Goal: Task Accomplishment & Management: Complete application form

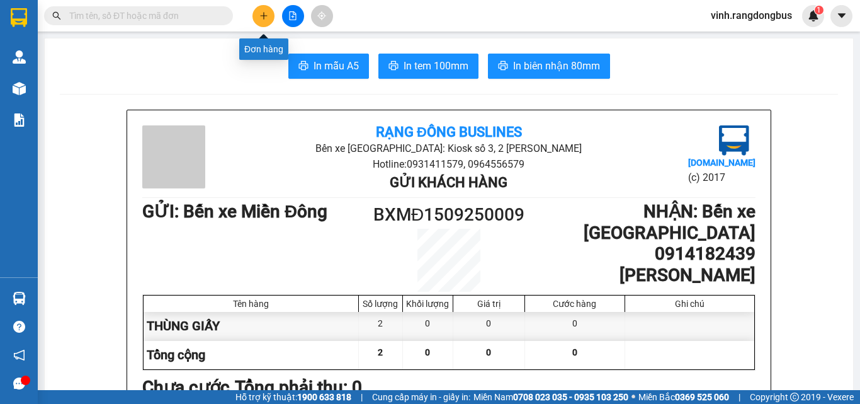
click at [263, 16] on icon "plus" at bounding box center [263, 15] width 9 height 9
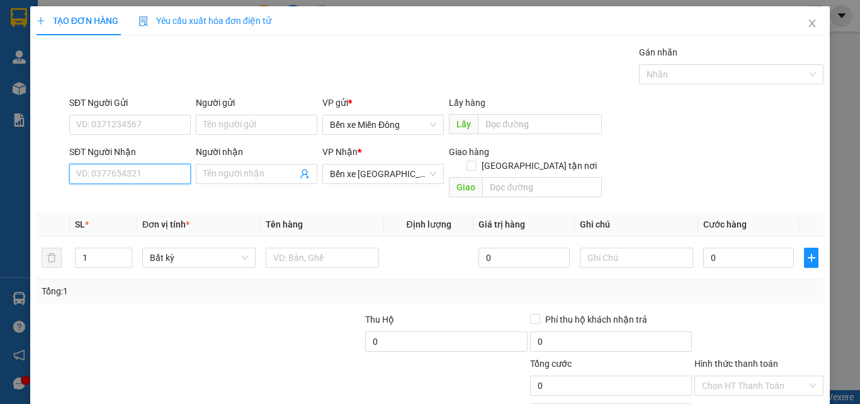
click at [161, 171] on input "SĐT Người Nhận" at bounding box center [130, 174] width 122 height 20
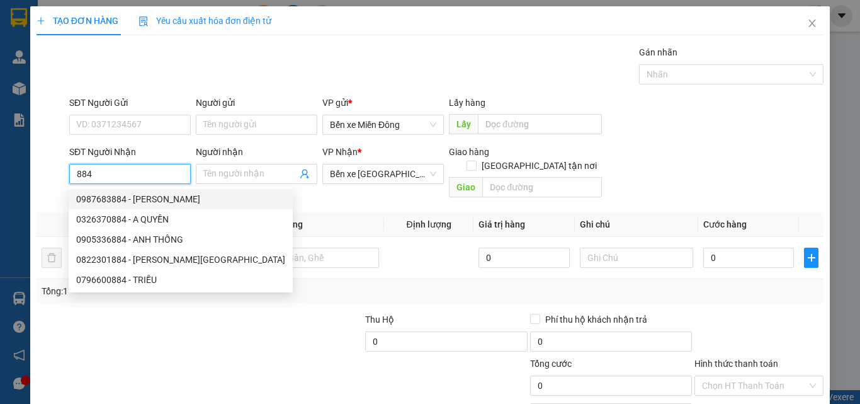
click at [145, 200] on div "0987683884 - [PERSON_NAME]" at bounding box center [180, 199] width 209 height 14
type input "0987683884"
type input "[PERSON_NAME]"
type input "CÂY XĂNG QUÊ HƯƠNG"
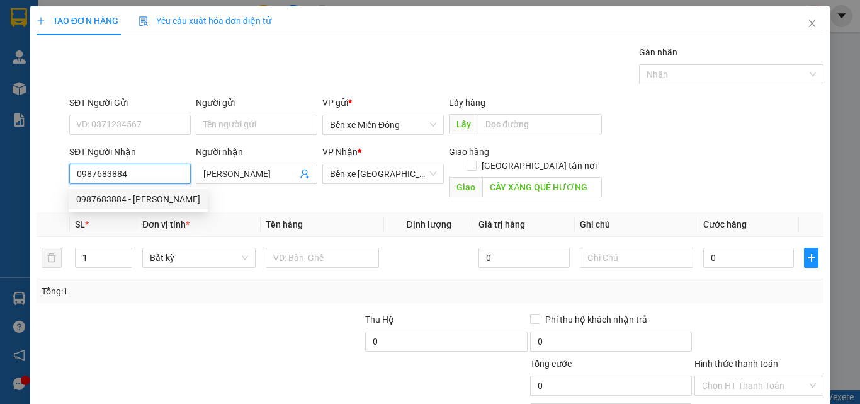
type input "200.000"
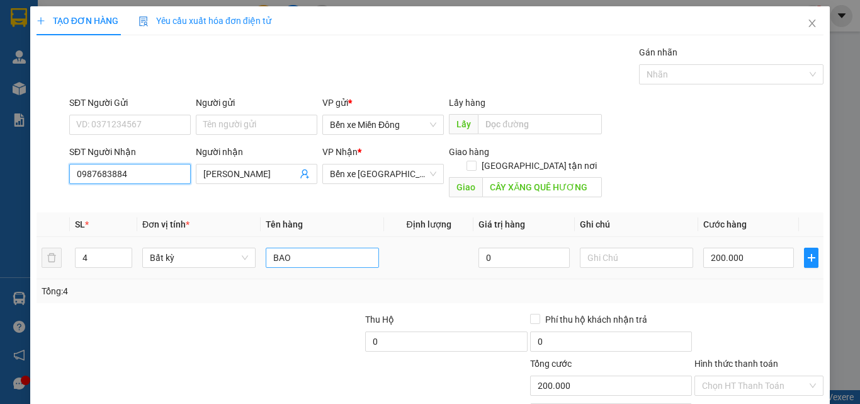
scroll to position [62, 0]
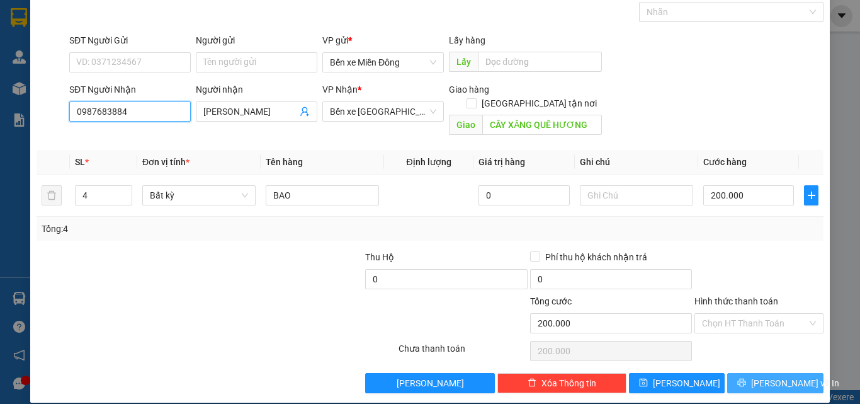
type input "0987683884"
click at [805, 373] on button "[PERSON_NAME] và In" at bounding box center [775, 383] width 96 height 20
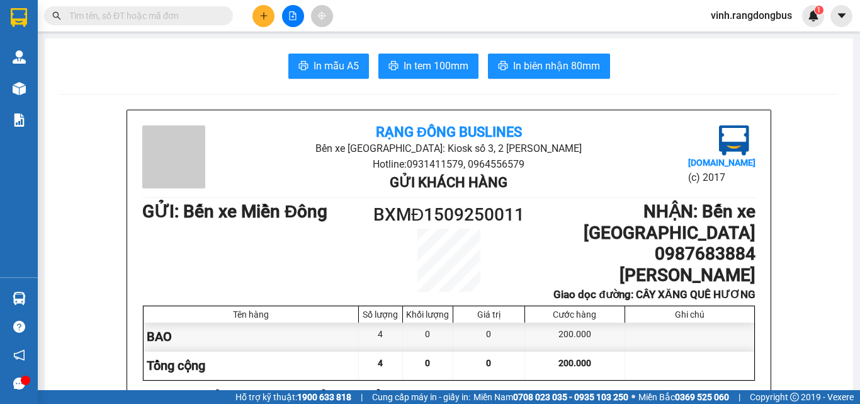
click at [542, 66] on span "In biên nhận 80mm" at bounding box center [556, 66] width 87 height 16
click at [263, 18] on icon "plus" at bounding box center [263, 15] width 9 height 9
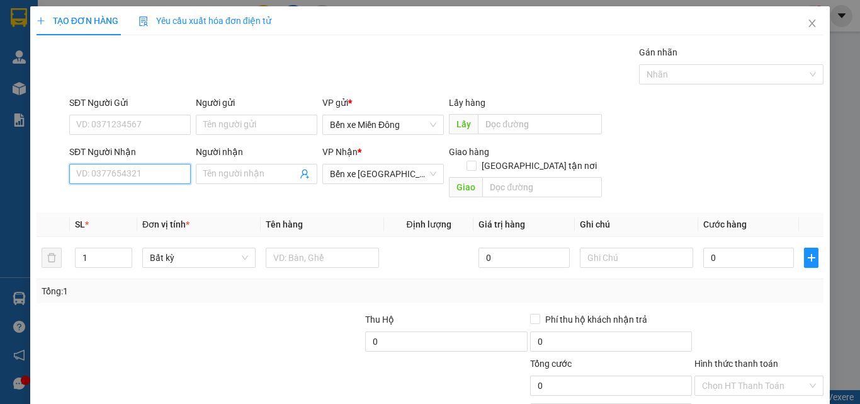
click at [134, 174] on input "SĐT Người Nhận" at bounding box center [130, 174] width 122 height 20
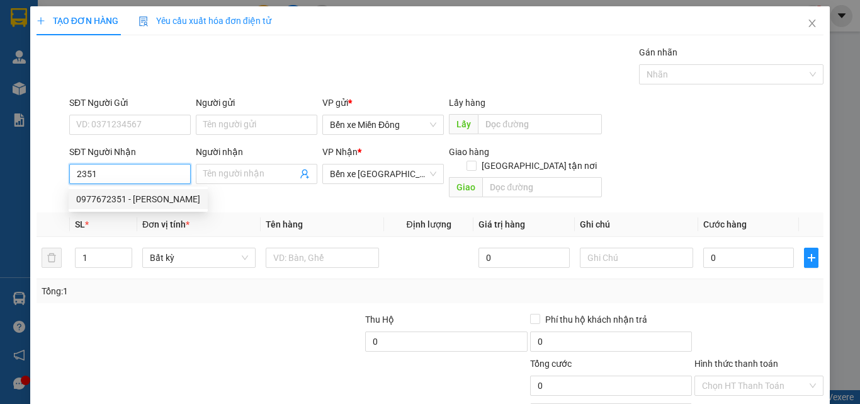
click at [136, 197] on div "0977672351 - [PERSON_NAME]" at bounding box center [138, 199] width 124 height 14
type input "0977672351"
type input "[PERSON_NAME]"
type input "ĐỨC PHỔ"
type input "50.000"
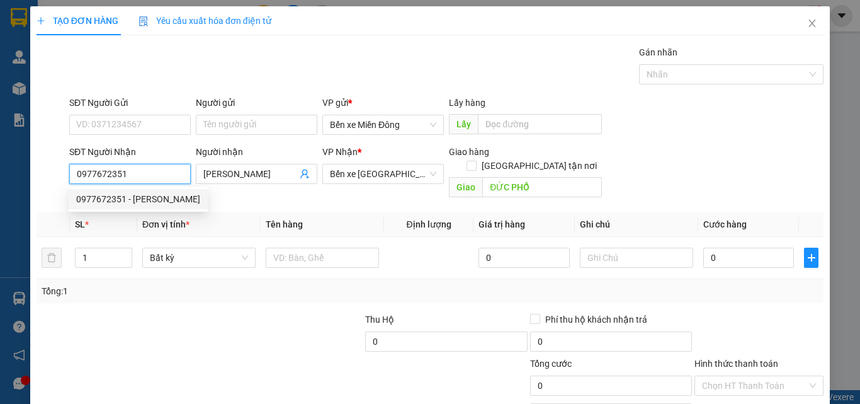
type input "50.000"
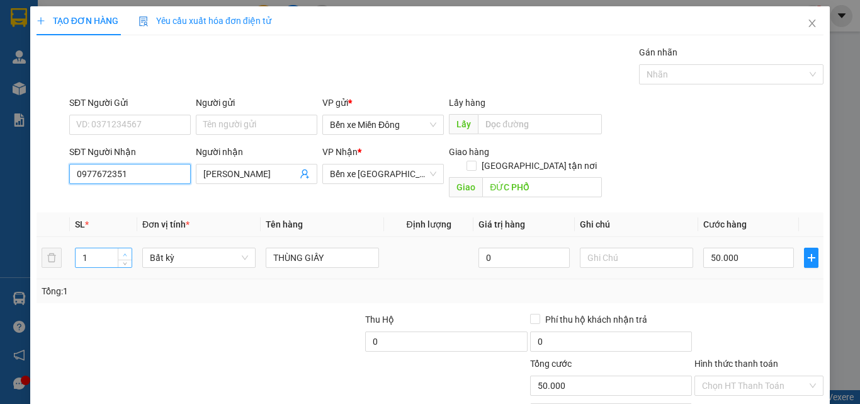
type input "0977672351"
type input "2"
click at [126, 253] on icon "up" at bounding box center [125, 255] width 4 height 4
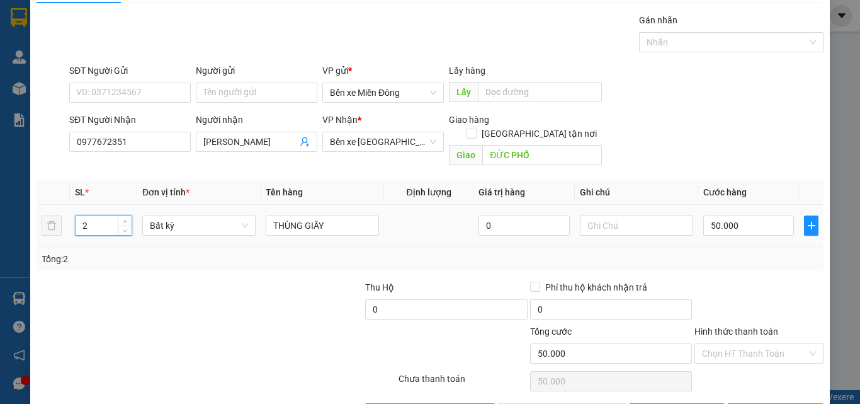
scroll to position [62, 0]
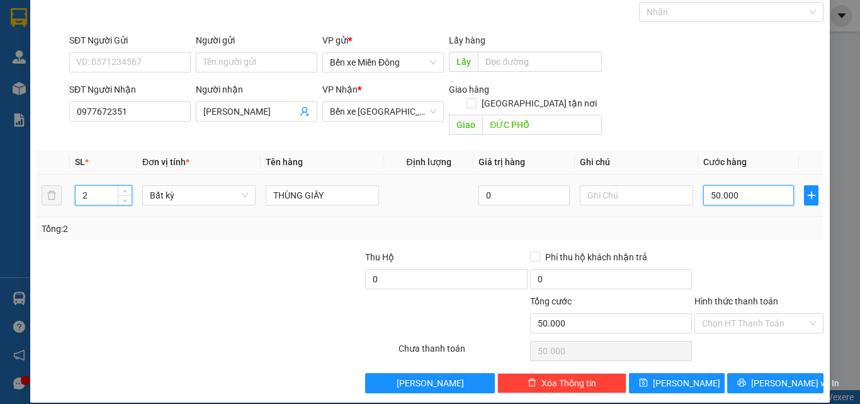
click at [739, 185] on input "50.000" at bounding box center [748, 195] width 91 height 20
type input "0"
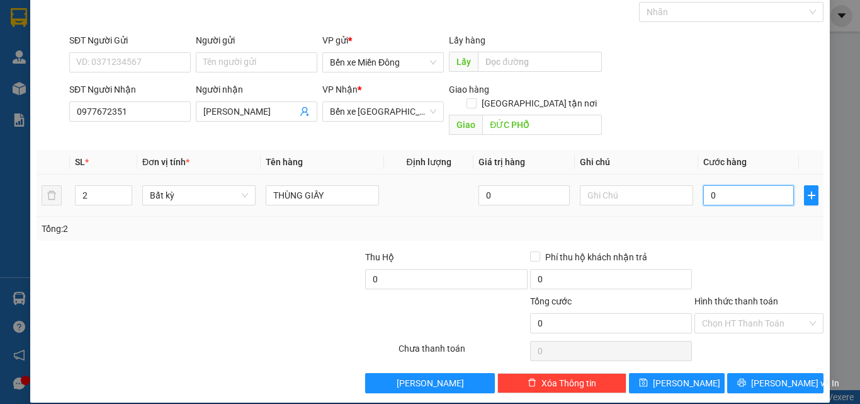
type input "1"
type input "16"
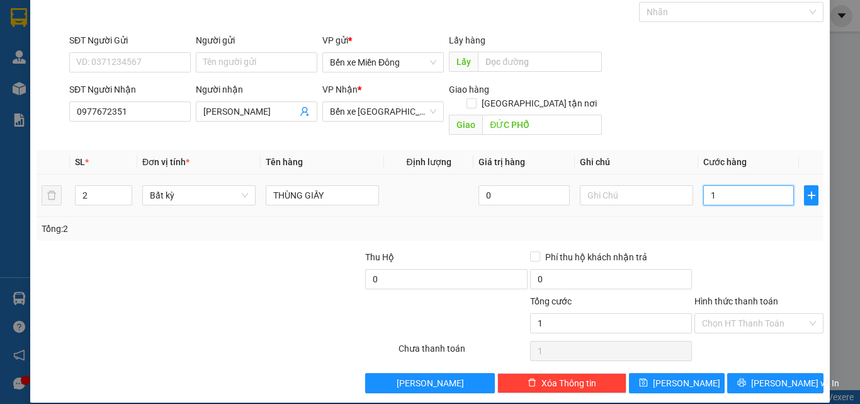
type input "16"
type input "160"
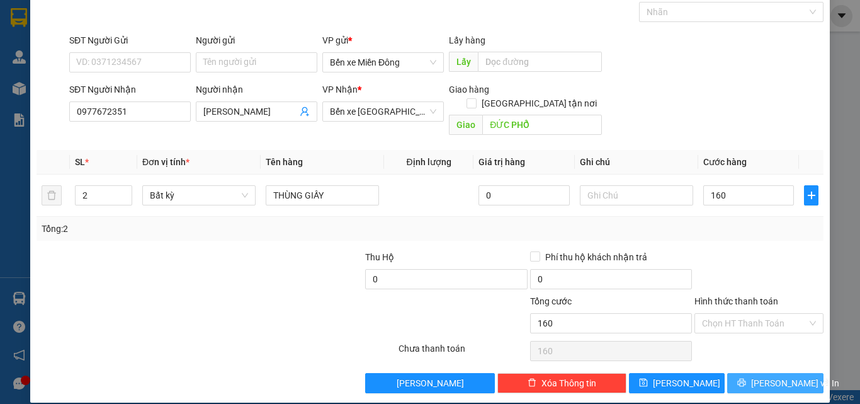
type input "160.000"
click at [778, 376] on span "[PERSON_NAME] và In" at bounding box center [795, 383] width 88 height 14
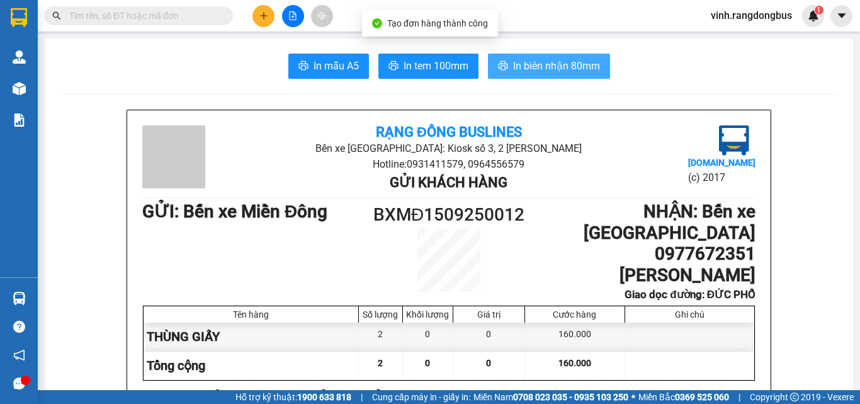
click at [579, 77] on button "In biên nhận 80mm" at bounding box center [549, 66] width 122 height 25
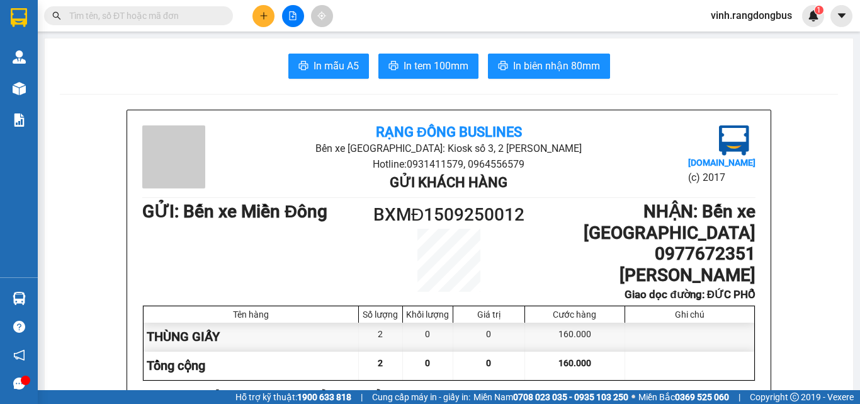
click at [258, 16] on button at bounding box center [264, 16] width 22 height 22
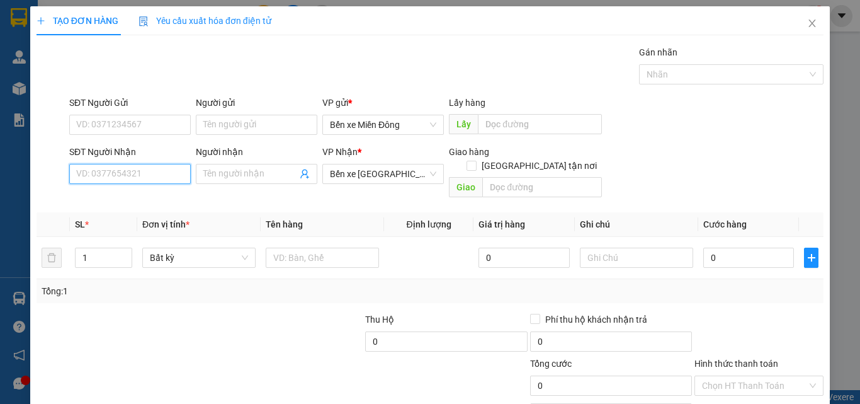
click at [127, 179] on input "SĐT Người Nhận" at bounding box center [130, 174] width 122 height 20
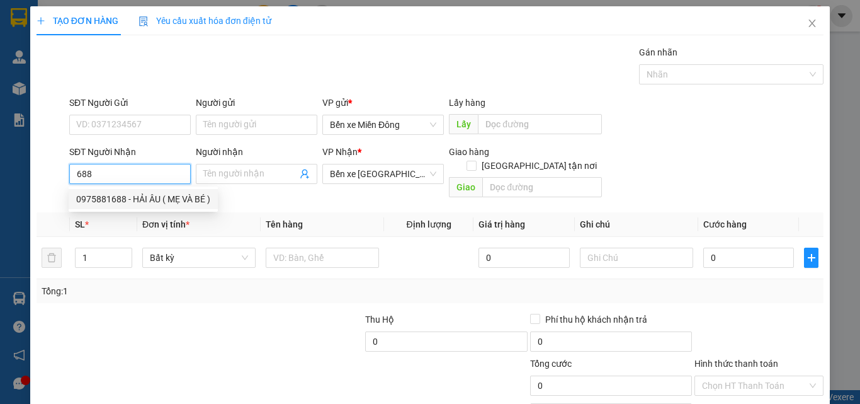
click at [171, 200] on div "0975881688 - HẢI ÂU ( MẸ VÀ BÉ )" at bounding box center [143, 199] width 134 height 14
type input "0975881688"
type input "HẢI ÂU ( MẸ VÀ BÉ )"
click at [195, 199] on div "0975881688 - HẢI ÂU ( MẸ VÀ BÉ )" at bounding box center [143, 199] width 134 height 14
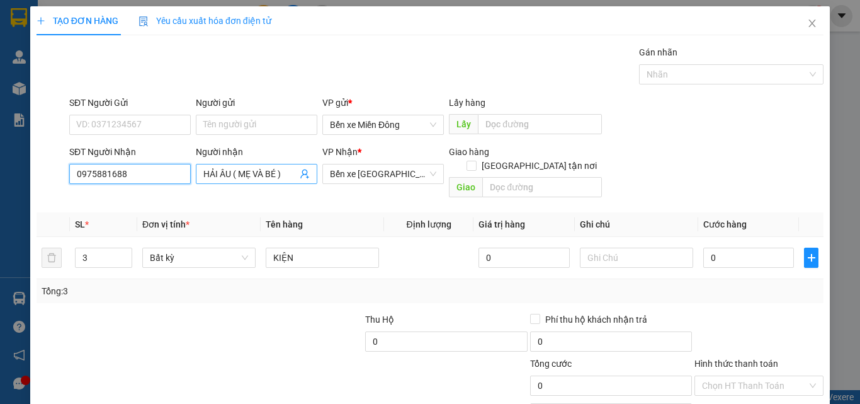
type input "0975881688"
click at [284, 176] on input "HẢI ÂU ( MẸ VÀ BÉ )" at bounding box center [250, 174] width 94 height 14
type input "HẢI ÂU ( ANH PI )"
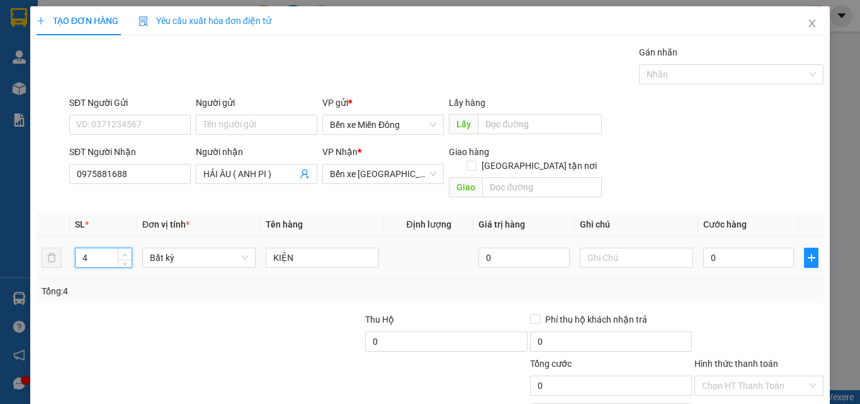
click at [123, 253] on icon "up" at bounding box center [125, 255] width 4 height 4
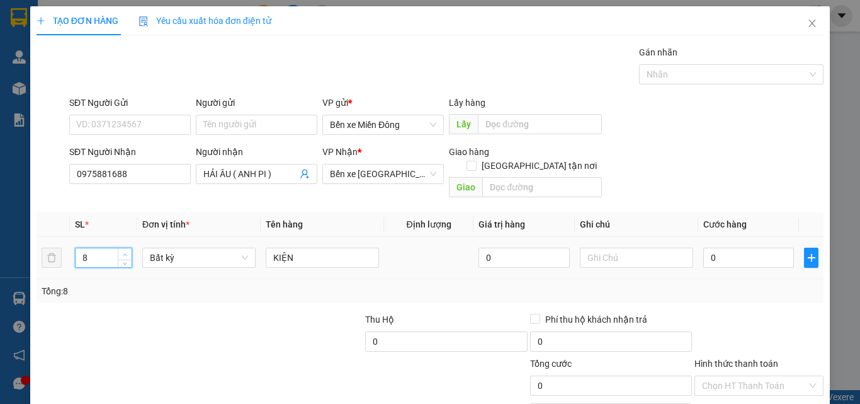
type input "9"
click at [123, 253] on icon "up" at bounding box center [125, 255] width 4 height 4
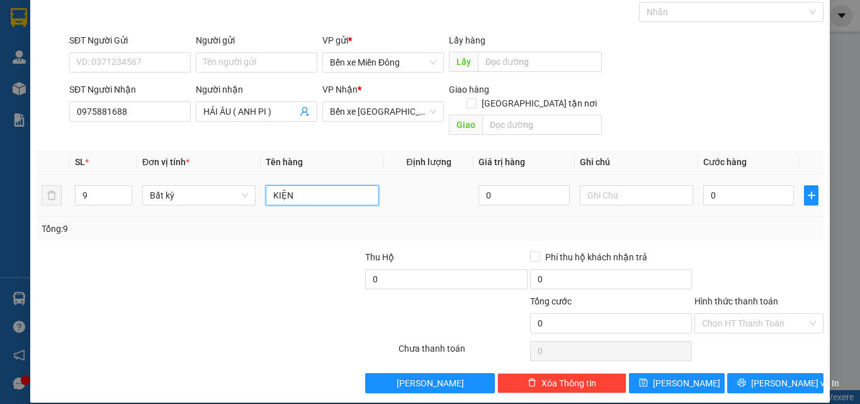
click at [307, 185] on input "KIỆN" at bounding box center [322, 195] width 113 height 20
type input "KIỆN GIẤY"
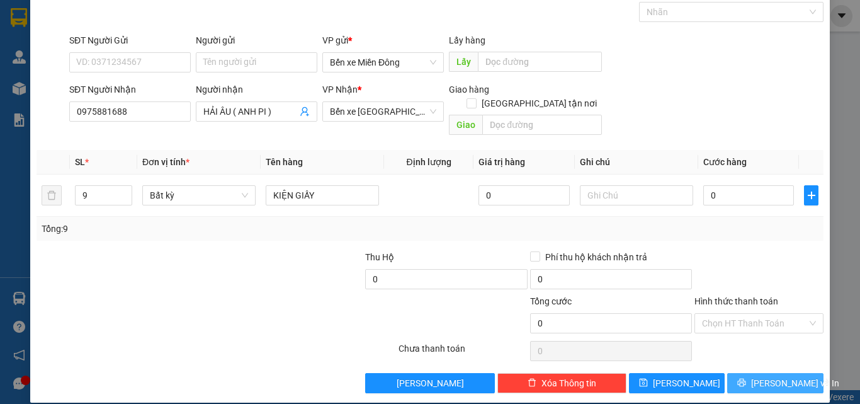
click at [790, 376] on span "[PERSON_NAME] và In" at bounding box center [795, 383] width 88 height 14
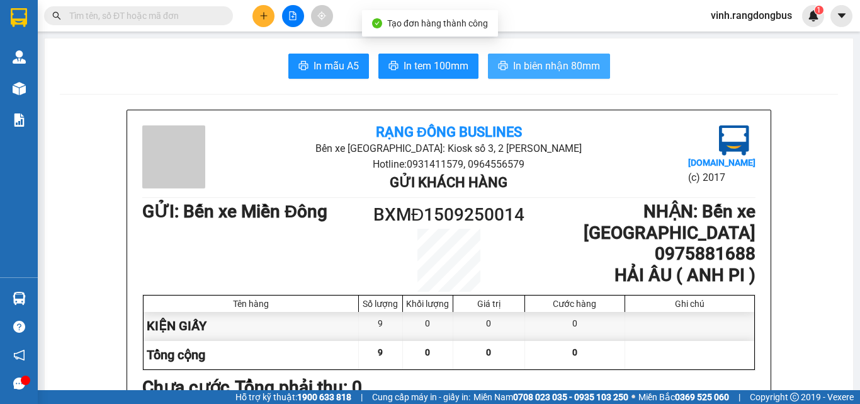
click at [596, 59] on button "In biên nhận 80mm" at bounding box center [549, 66] width 122 height 25
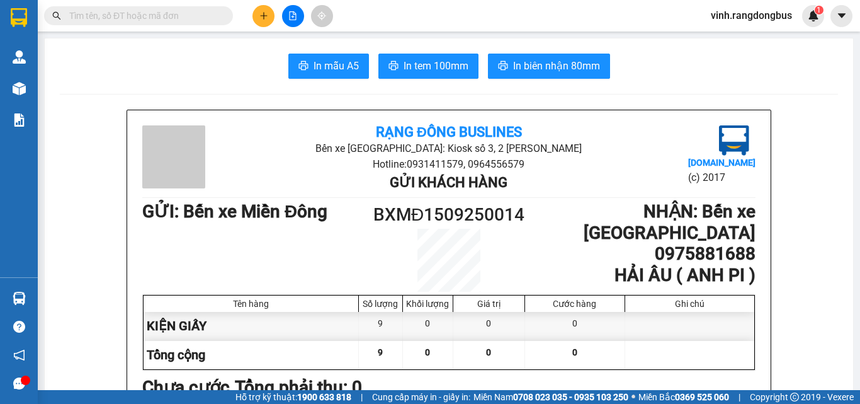
click at [269, 22] on button at bounding box center [264, 16] width 22 height 22
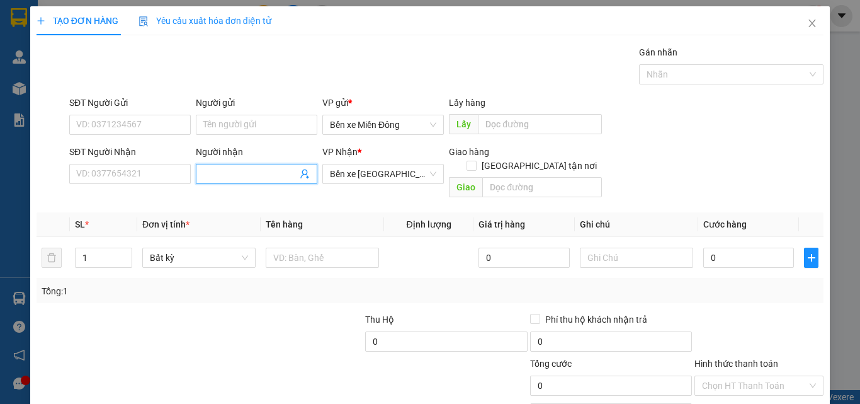
drag, startPoint x: 212, startPoint y: 181, endPoint x: 217, endPoint y: 176, distance: 6.7
click at [213, 181] on span at bounding box center [257, 174] width 122 height 20
type input "[PERSON_NAME]"
type input "2"
click at [123, 253] on icon "up" at bounding box center [125, 255] width 4 height 4
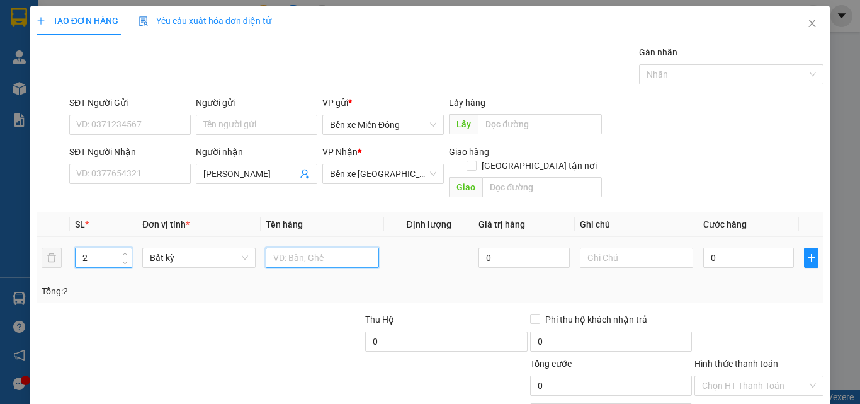
click at [305, 253] on input "text" at bounding box center [322, 258] width 113 height 20
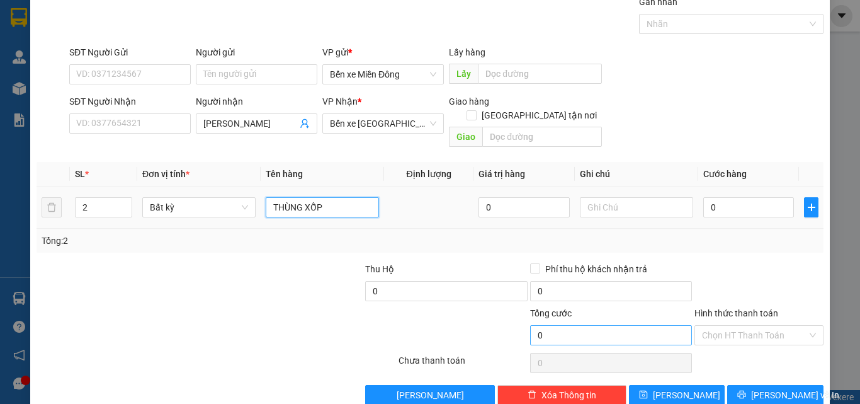
scroll to position [62, 0]
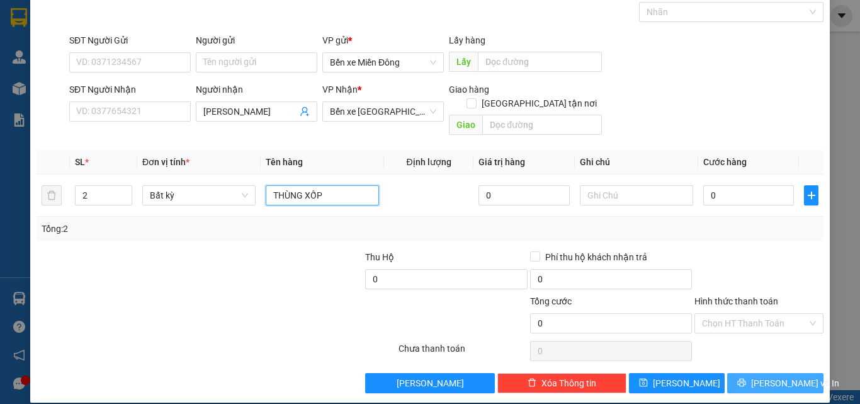
type input "THÙNG XỐP"
click at [765, 376] on span "[PERSON_NAME] và In" at bounding box center [795, 383] width 88 height 14
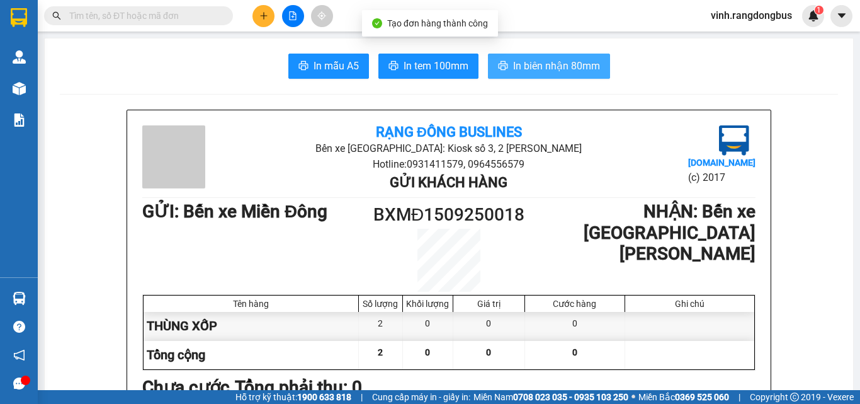
click at [535, 59] on span "In biên nhận 80mm" at bounding box center [556, 66] width 87 height 16
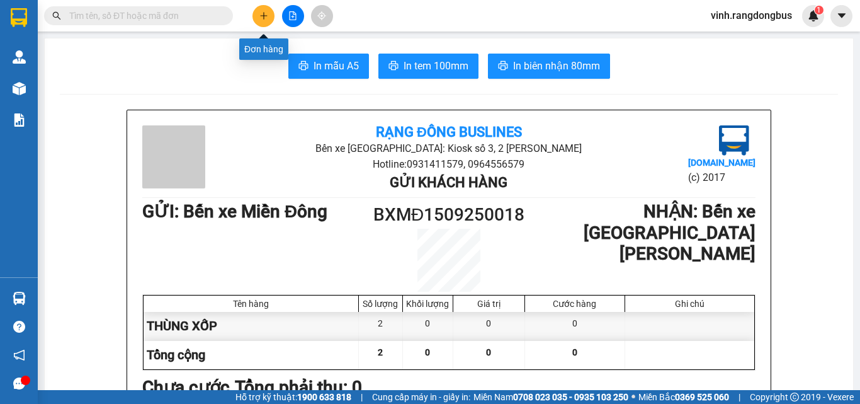
click at [261, 14] on icon "plus" at bounding box center [263, 15] width 9 height 9
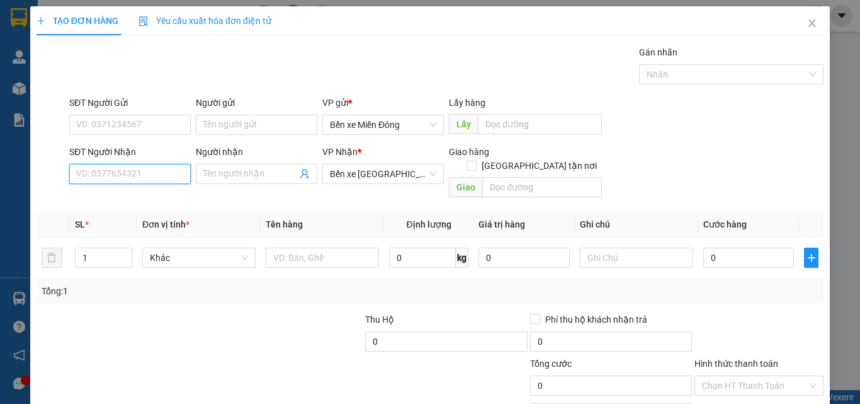
click at [120, 173] on input "SĐT Người Nhận" at bounding box center [130, 174] width 122 height 20
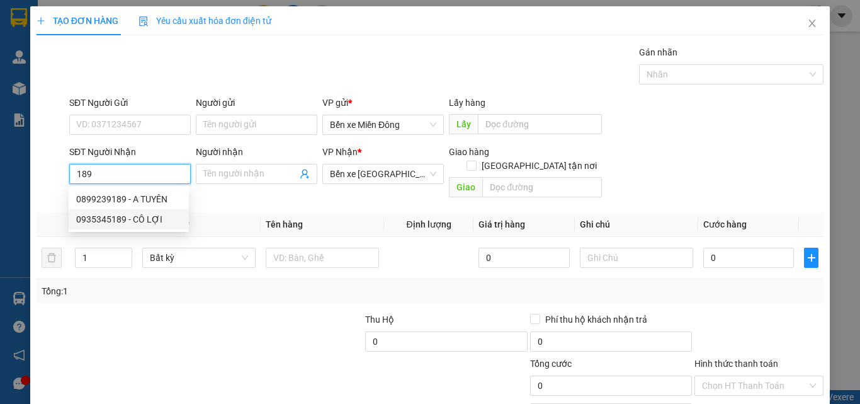
click at [118, 217] on div "0935345189 - CÔ LỢI" at bounding box center [128, 219] width 105 height 14
type input "0935345189"
type input "CÔ LỢI"
type input "50.000"
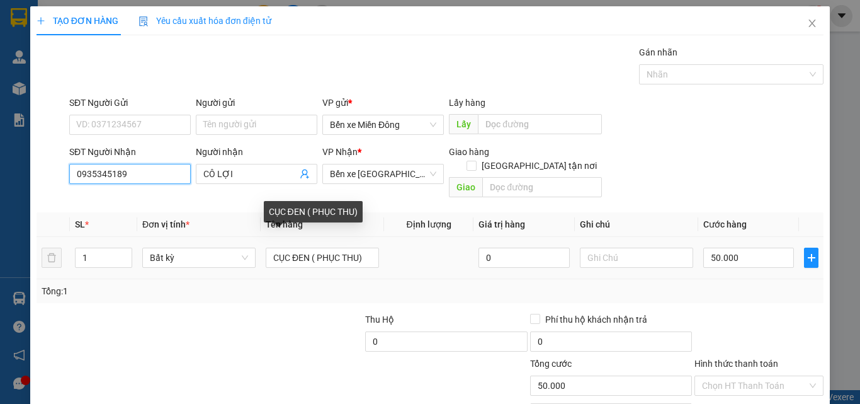
type input "0935345189"
drag, startPoint x: 375, startPoint y: 246, endPoint x: 350, endPoint y: 246, distance: 25.8
click at [350, 247] on td "CỤC ĐEN ( PHỤC THU)" at bounding box center [322, 258] width 123 height 42
drag, startPoint x: 312, startPoint y: 243, endPoint x: 370, endPoint y: 253, distance: 59.3
click at [370, 253] on input "CỤC ĐEN ( PHỤC THU)" at bounding box center [322, 258] width 113 height 20
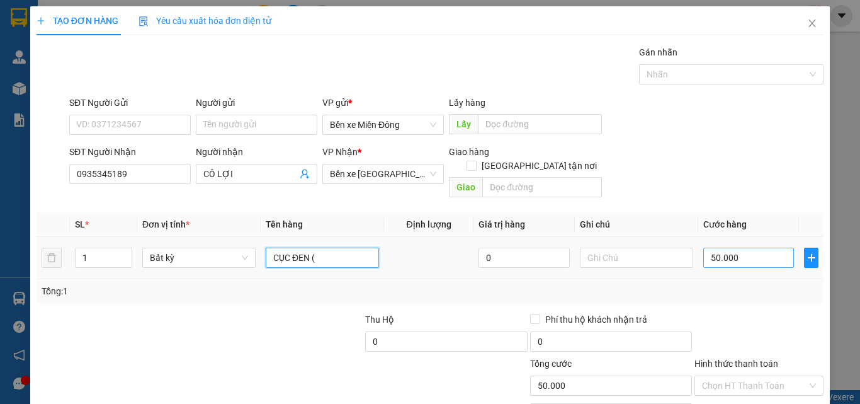
type input "CỤC ĐEN ("
click at [774, 248] on input "50.000" at bounding box center [748, 258] width 91 height 20
type input "4"
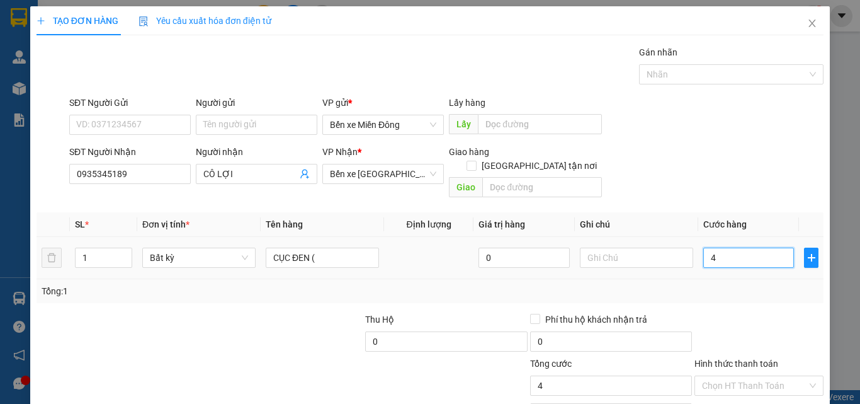
type input "40"
type input "40.000"
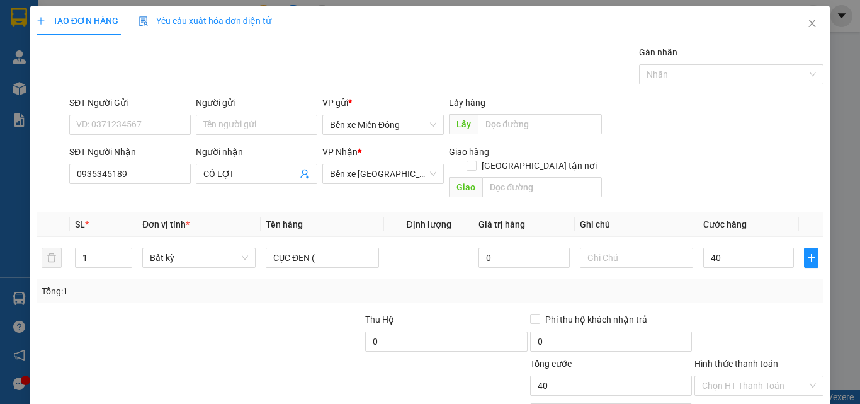
type input "40.000"
click at [743, 297] on div "Transit Pickup Surcharge Ids Transit Deliver Surcharge Ids Transit Deliver Surc…" at bounding box center [430, 250] width 787 height 410
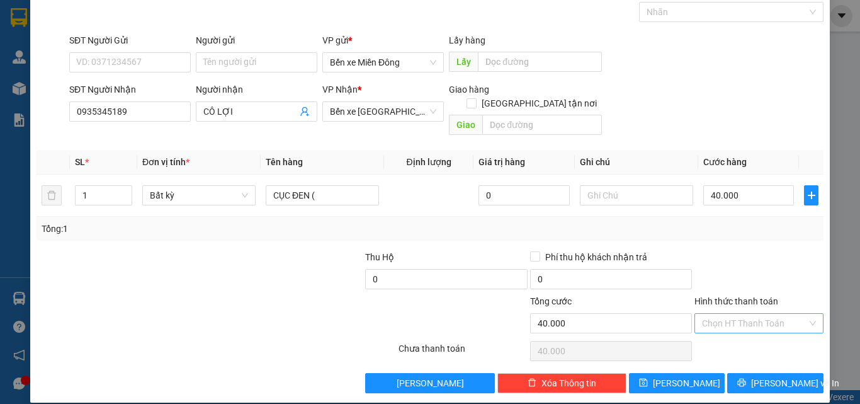
click at [740, 314] on input "Hình thức thanh toán" at bounding box center [754, 323] width 105 height 19
click at [739, 335] on div "Tại văn phòng" at bounding box center [751, 335] width 113 height 14
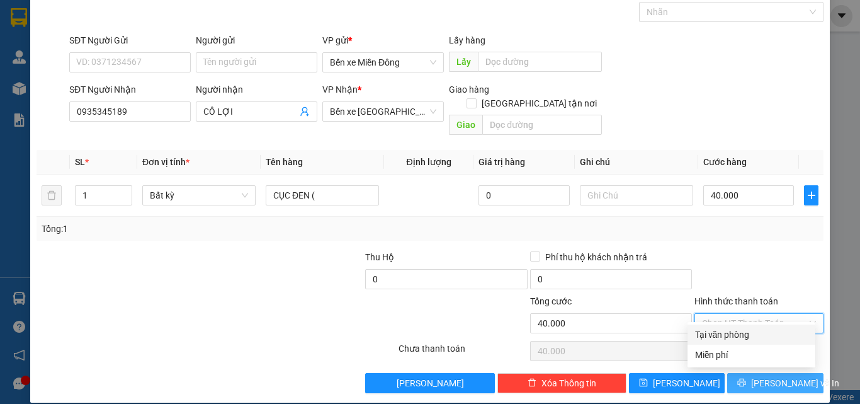
type input "0"
click at [746, 379] on icon "printer" at bounding box center [742, 383] width 8 height 8
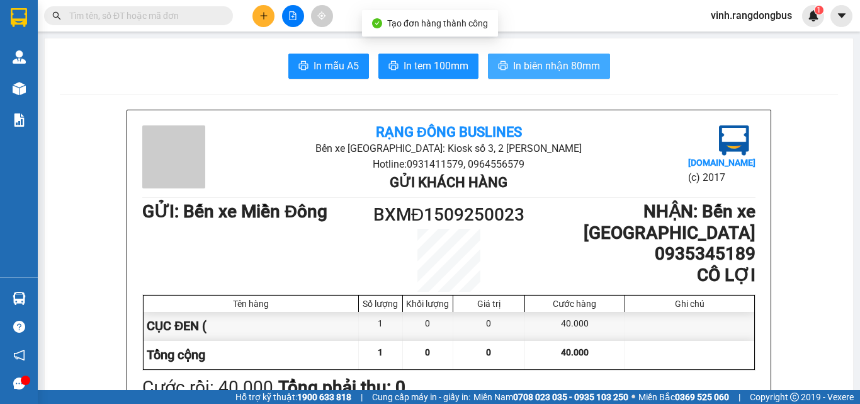
click at [592, 71] on span "In biên nhận 80mm" at bounding box center [556, 66] width 87 height 16
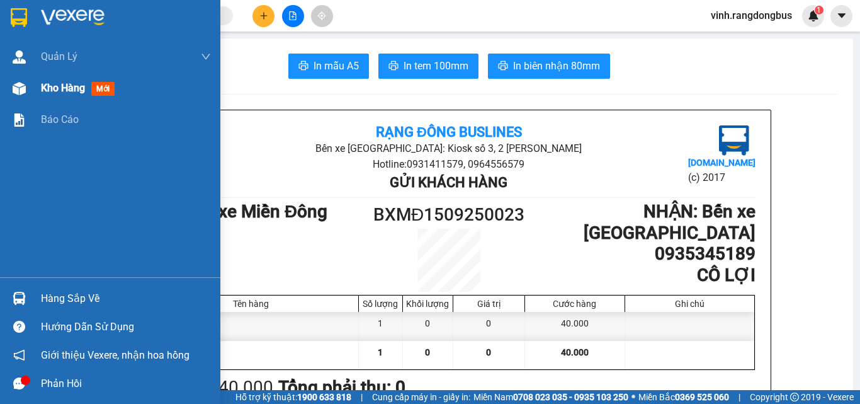
click at [33, 93] on div "Kho hàng mới" at bounding box center [110, 87] width 220 height 31
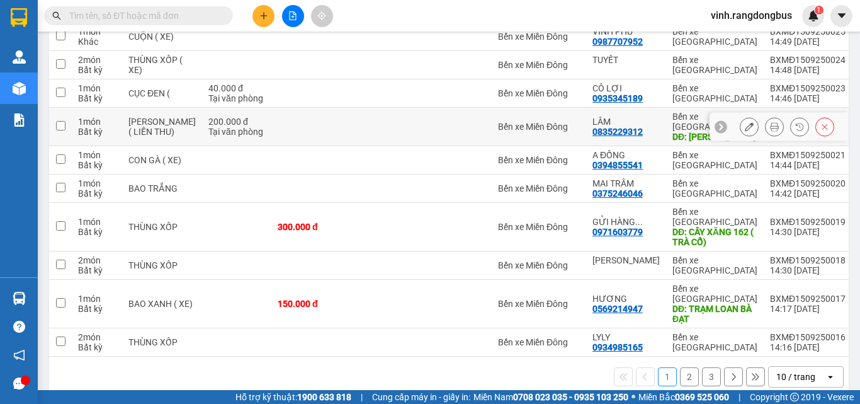
scroll to position [189, 0]
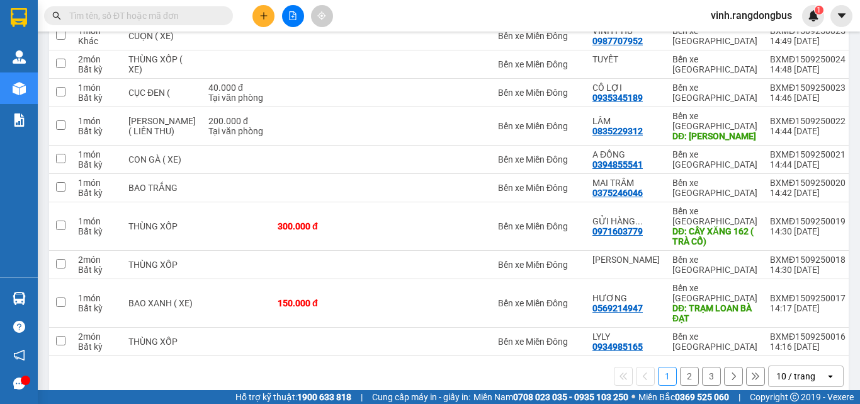
click at [680, 367] on button "2" at bounding box center [689, 376] width 19 height 19
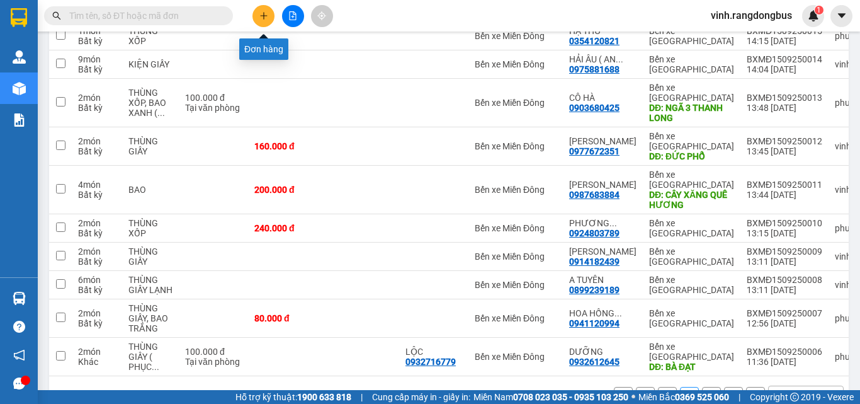
click at [263, 18] on icon "plus" at bounding box center [263, 15] width 9 height 9
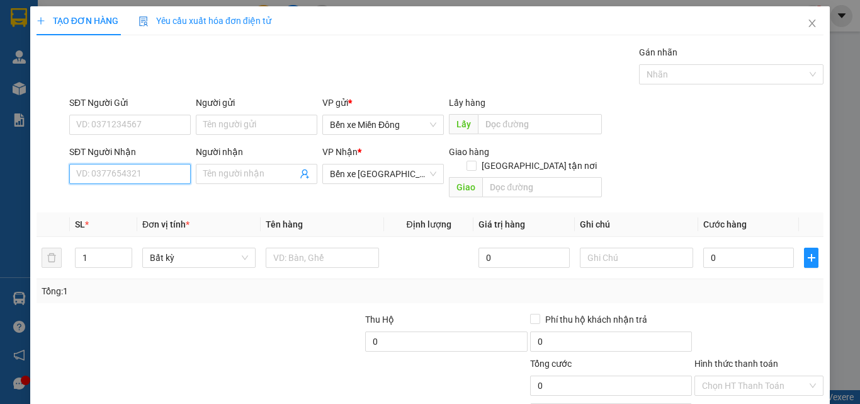
click at [138, 174] on input "SĐT Người Nhận" at bounding box center [130, 174] width 122 height 20
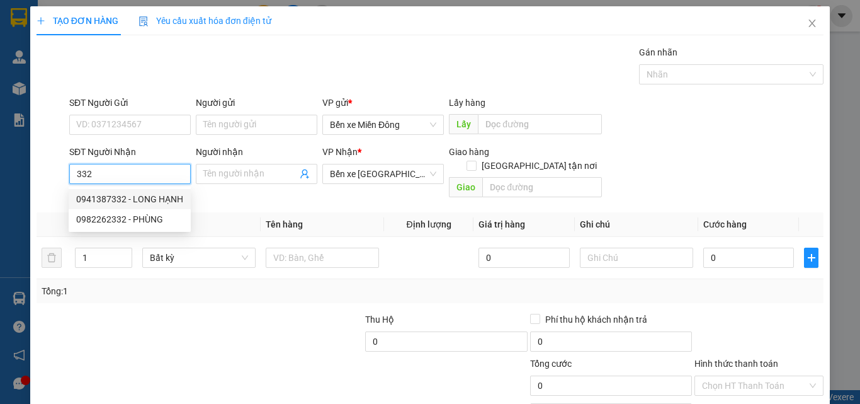
click at [162, 202] on div "0941387332 - LONG HẠNH" at bounding box center [129, 199] width 107 height 14
type input "0941387332"
type input "LONG HẠNH"
type input "[PERSON_NAME]"
type input "150.000"
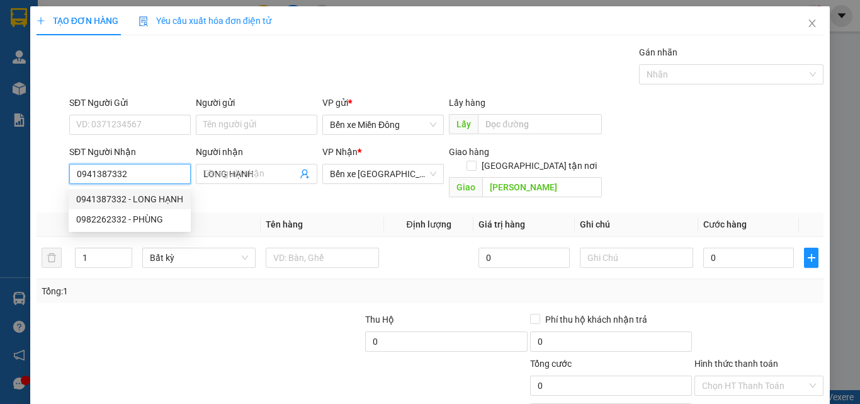
type input "150.000"
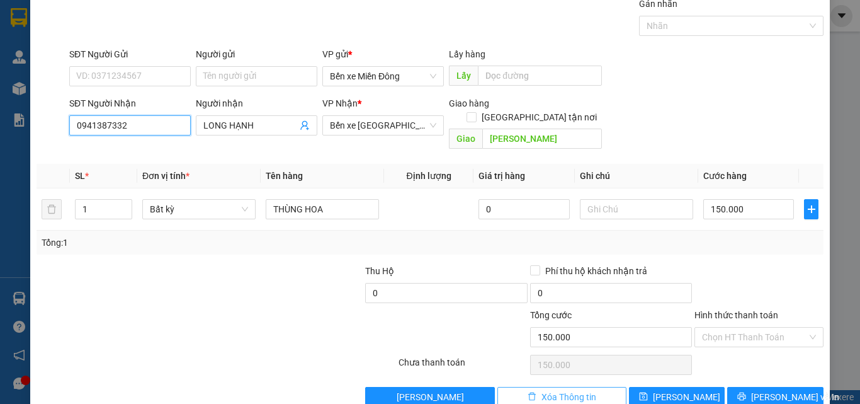
scroll to position [62, 0]
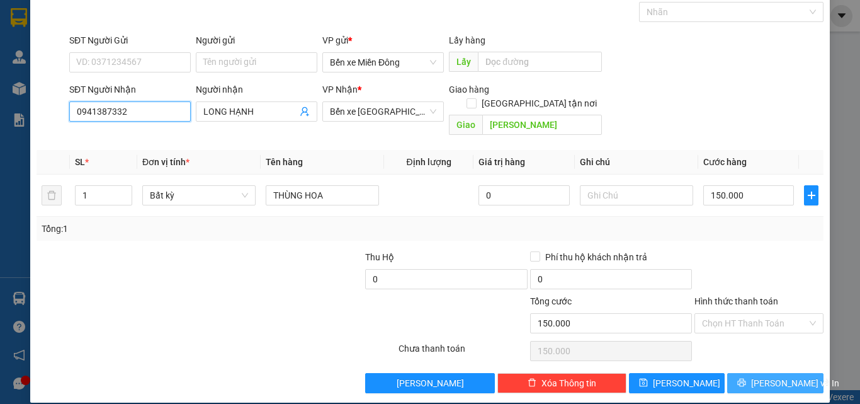
type input "0941387332"
click at [774, 378] on button "[PERSON_NAME] và In" at bounding box center [775, 383] width 96 height 20
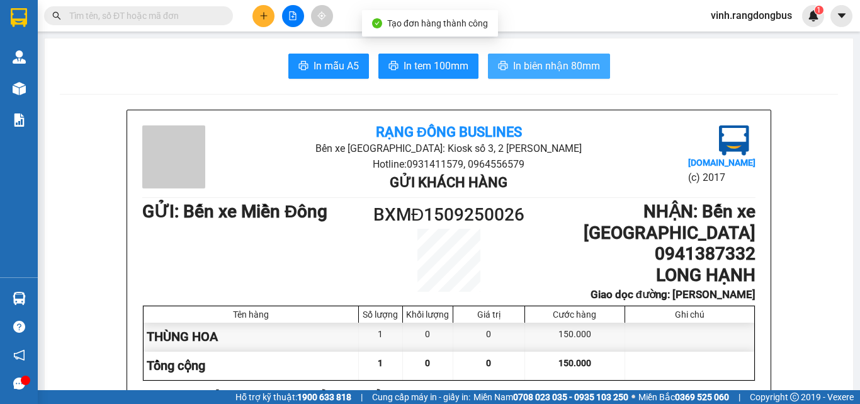
click at [513, 61] on span "In biên nhận 80mm" at bounding box center [556, 66] width 87 height 16
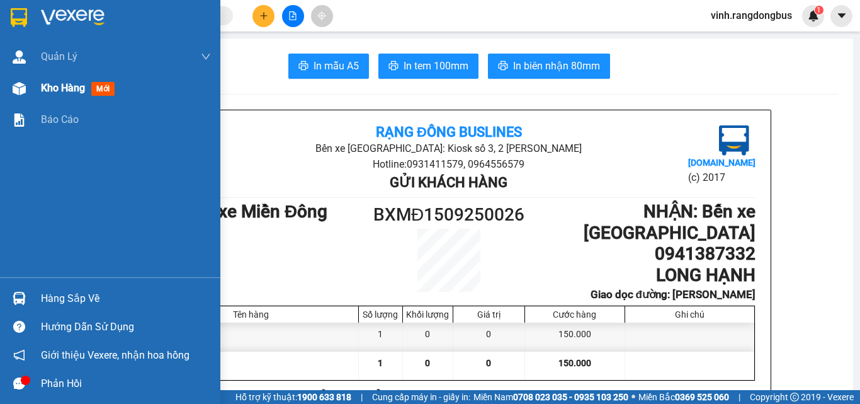
click at [30, 94] on div at bounding box center [19, 88] width 22 height 22
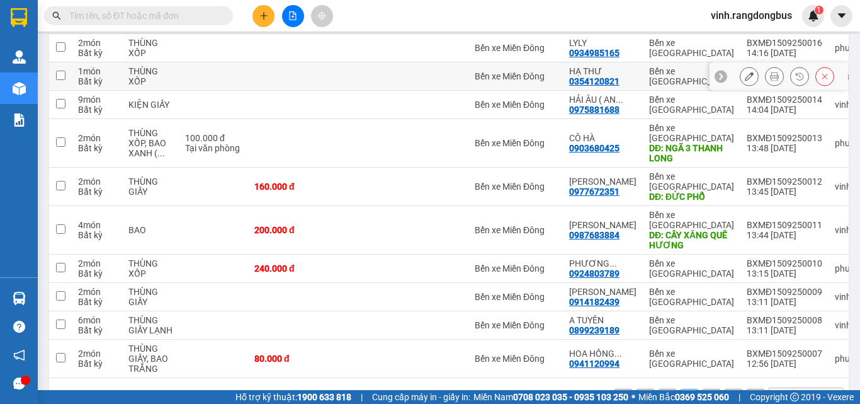
scroll to position [191, 0]
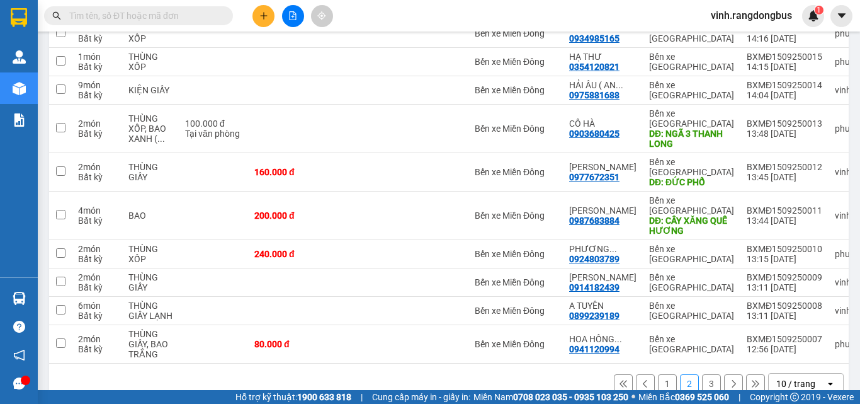
click at [808, 373] on div "10 / trang" at bounding box center [797, 383] width 57 height 20
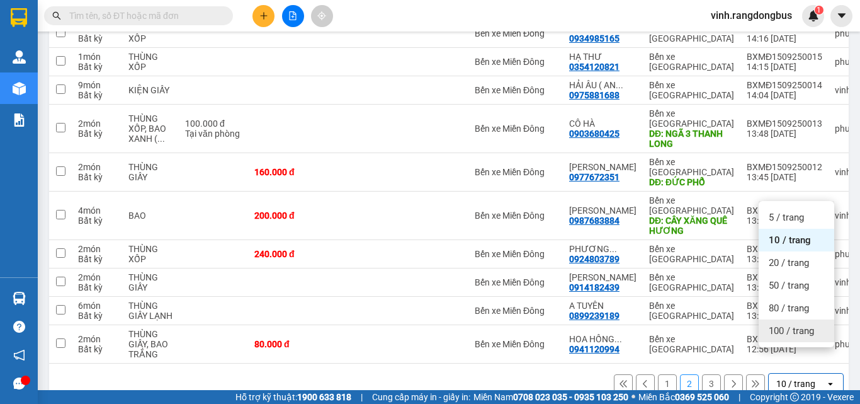
click at [800, 338] on div "100 / trang" at bounding box center [797, 330] width 76 height 23
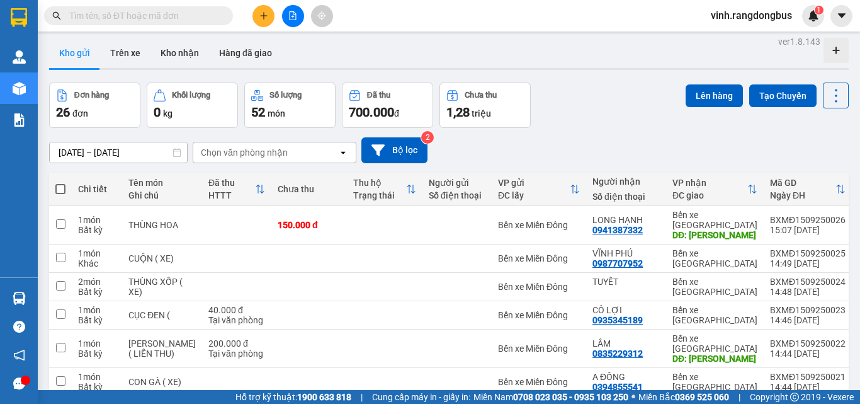
scroll to position [0, 0]
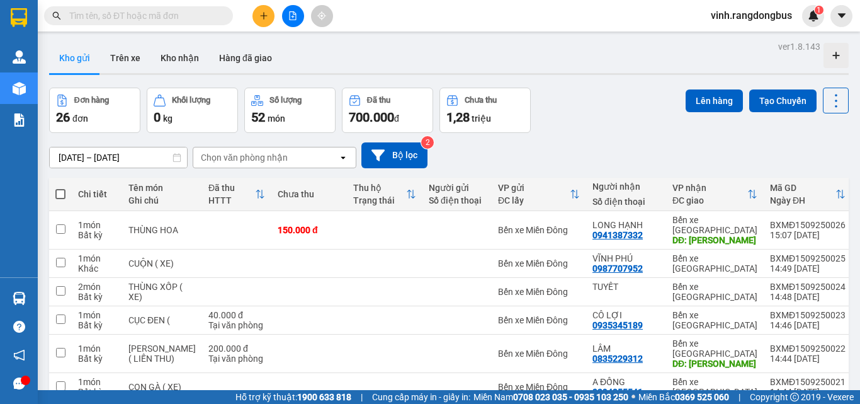
click at [273, 13] on button at bounding box center [264, 16] width 22 height 22
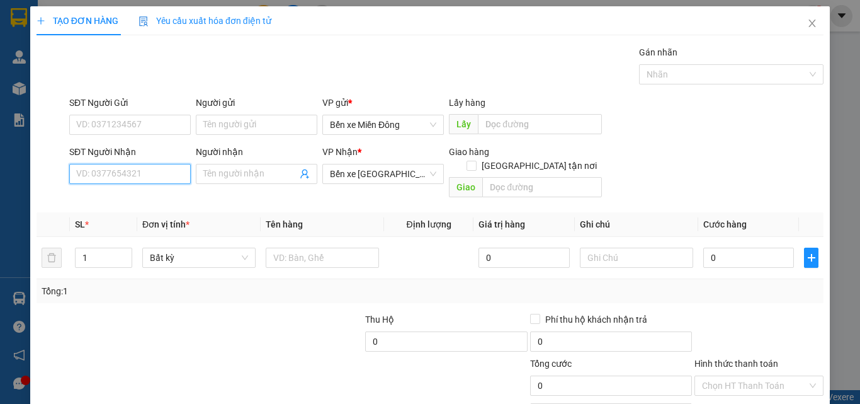
click at [172, 179] on input "SĐT Người Nhận" at bounding box center [130, 174] width 122 height 20
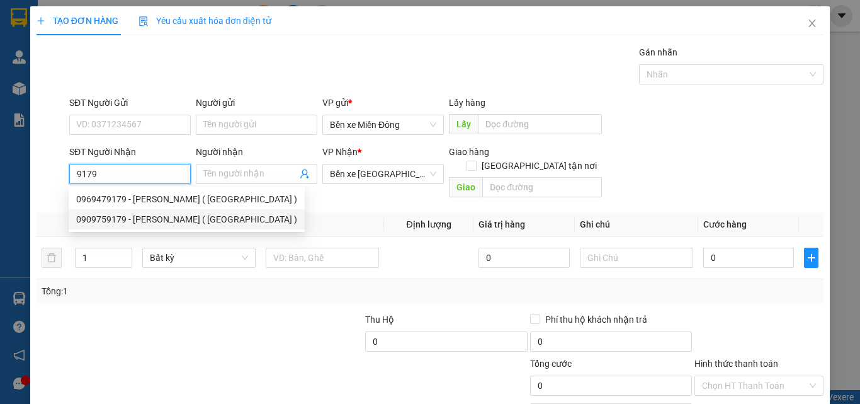
drag, startPoint x: 192, startPoint y: 220, endPoint x: 329, endPoint y: 239, distance: 138.0
click at [192, 220] on div "0909759179 - [PERSON_NAME] ( [GEOGRAPHIC_DATA] )" at bounding box center [186, 219] width 221 height 14
type input "0909759179"
type input "[PERSON_NAME] ( [PERSON_NAME] )"
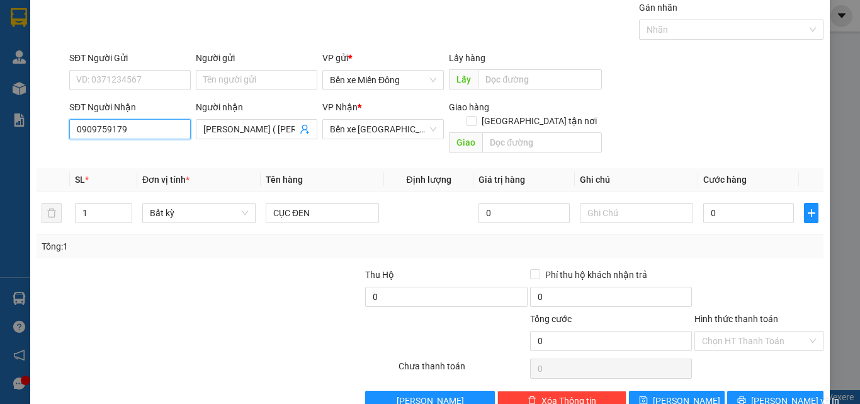
scroll to position [62, 0]
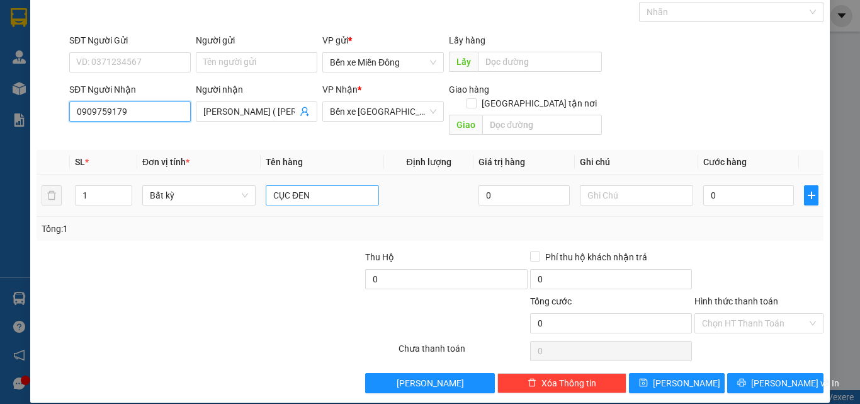
type input "0909759179"
click at [329, 185] on input "CỤC ĐEN" at bounding box center [322, 195] width 113 height 20
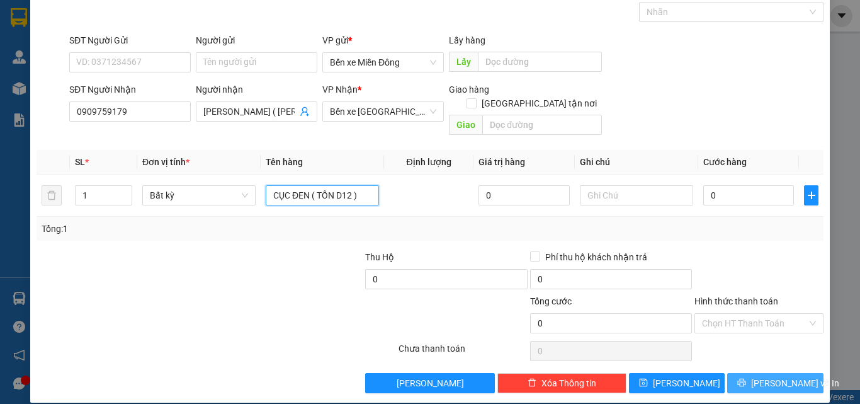
type input "CỤC ĐEN ( TỒN D12 )"
click at [775, 376] on span "[PERSON_NAME] và In" at bounding box center [795, 383] width 88 height 14
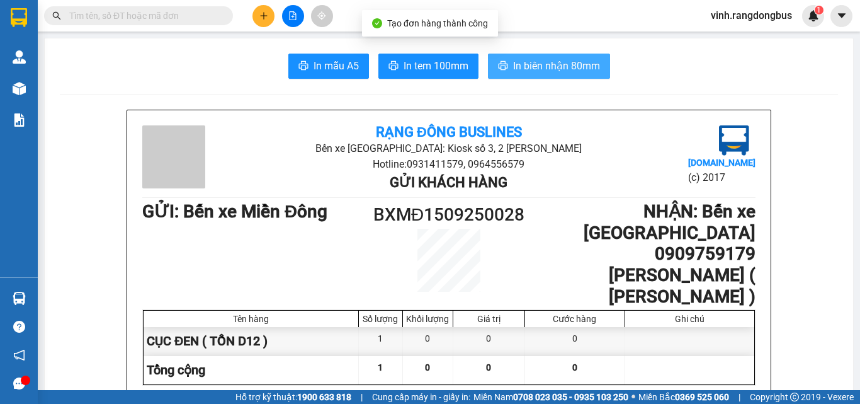
click at [550, 64] on span "In biên nhận 80mm" at bounding box center [556, 66] width 87 height 16
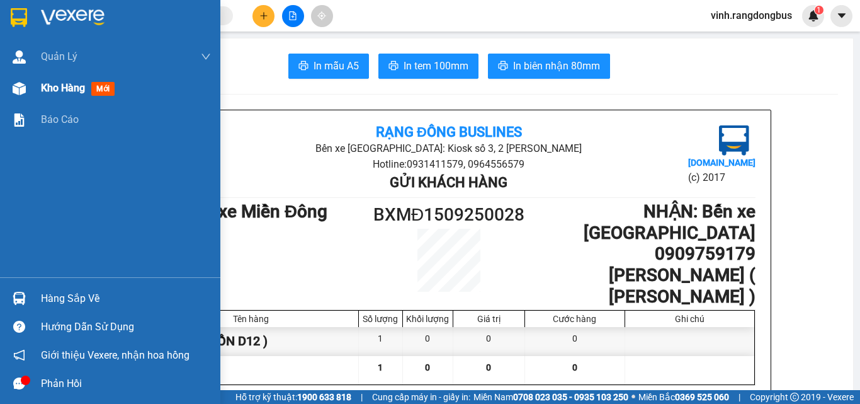
click at [63, 89] on span "Kho hàng" at bounding box center [63, 88] width 44 height 12
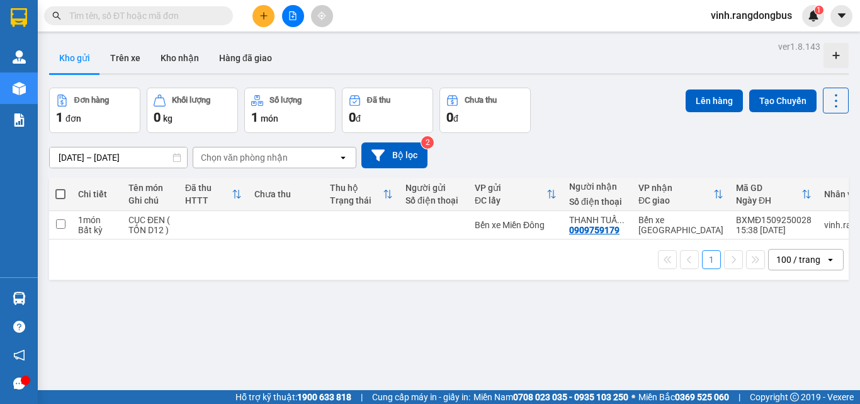
click at [290, 30] on div "Kết quả tìm kiếm ( 0 ) Bộ lọc No Data vinh.rangdongbus 1" at bounding box center [430, 15] width 860 height 31
click at [288, 21] on button at bounding box center [293, 16] width 22 height 22
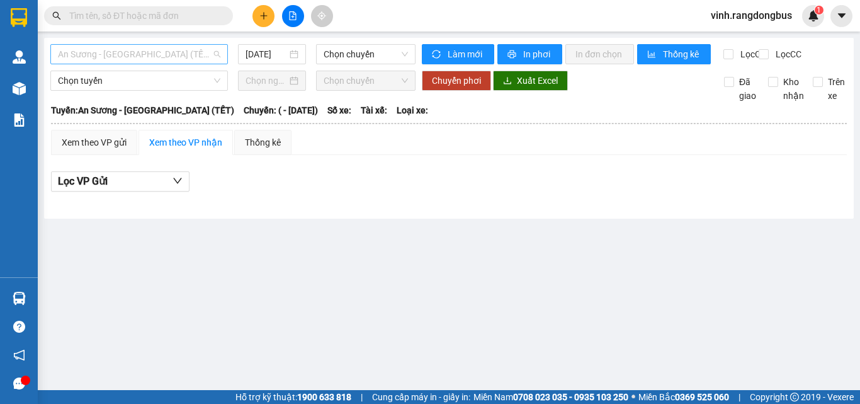
click at [117, 59] on span "An Sương - [GEOGRAPHIC_DATA] (TẾT)" at bounding box center [139, 54] width 162 height 19
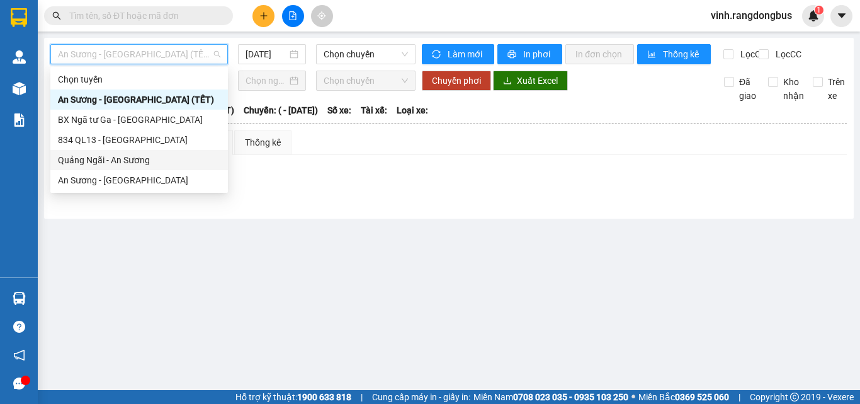
click at [89, 166] on div "Quảng Ngãi - An Sương" at bounding box center [139, 160] width 162 height 14
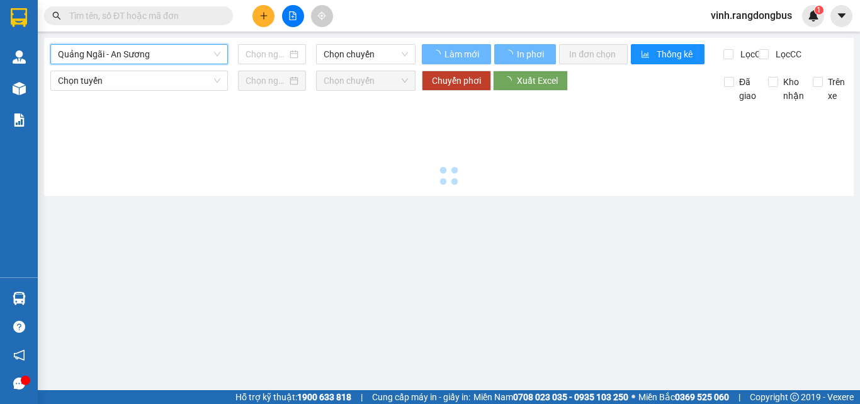
type input "[DATE]"
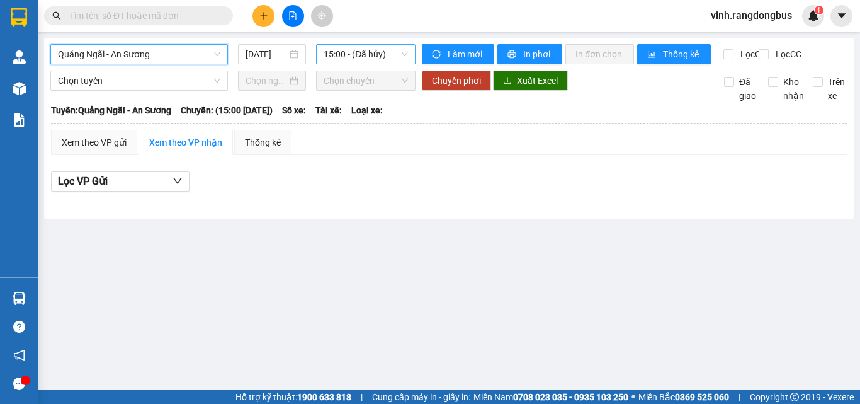
click at [338, 60] on span "15:00 - (Đã hủy)" at bounding box center [366, 54] width 84 height 19
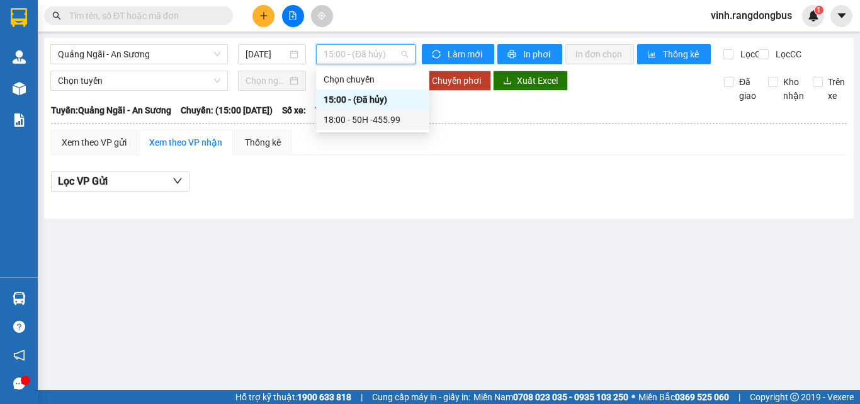
click at [350, 117] on div "18:00 - 50H -455.99" at bounding box center [373, 120] width 98 height 14
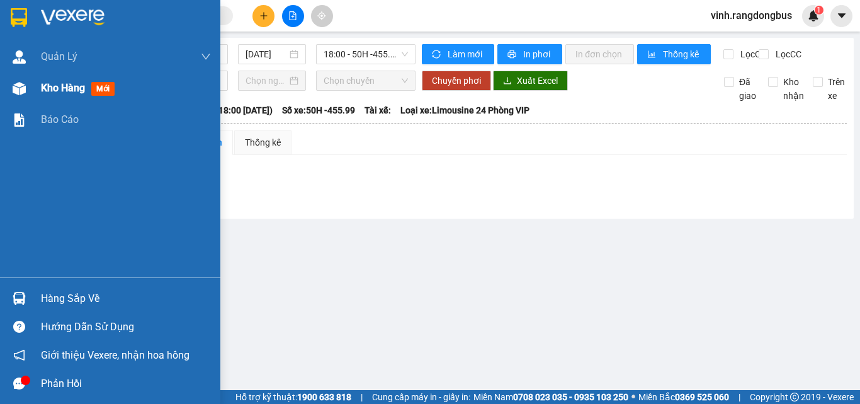
click at [0, 95] on div "Kho hàng mới" at bounding box center [110, 87] width 220 height 31
